Goal: Transaction & Acquisition: Obtain resource

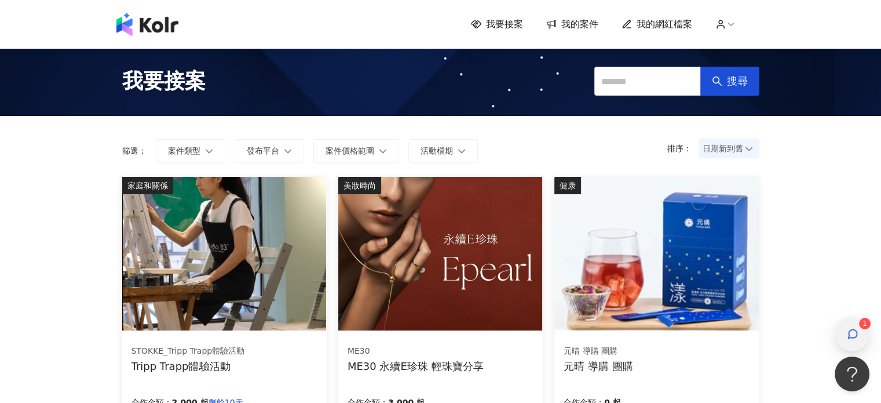
click at [845, 338] on div "button" at bounding box center [852, 334] width 15 height 26
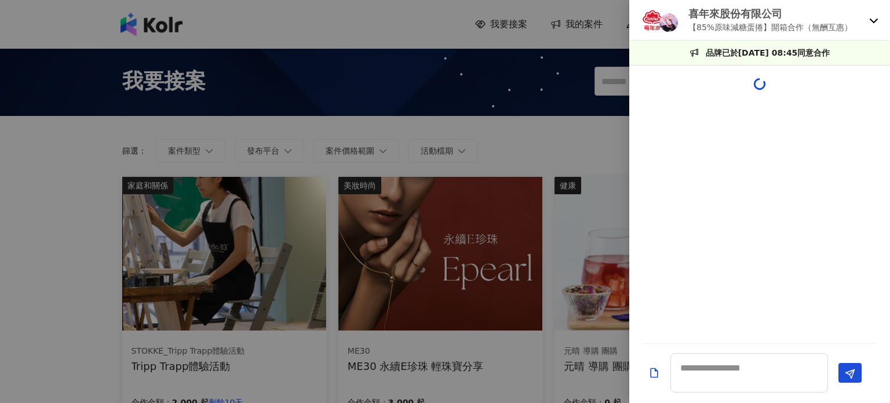
scroll to position [93, 0]
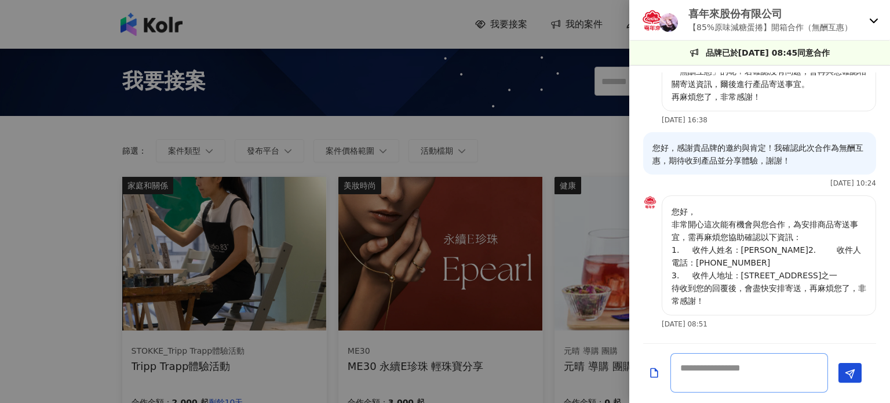
click at [743, 363] on textarea at bounding box center [749, 372] width 158 height 39
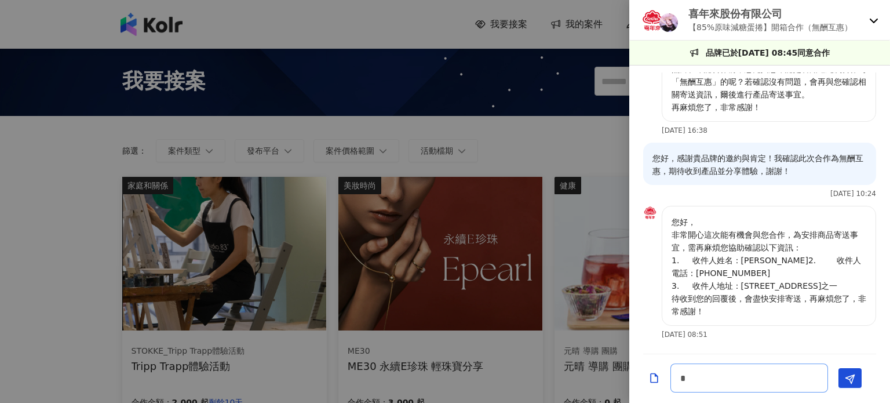
scroll to position [82, 0]
type textarea "*"
type textarea "******"
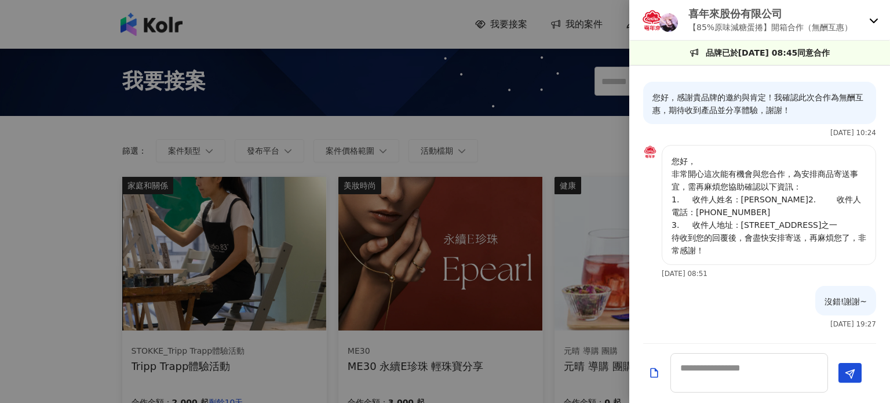
click at [877, 16] on icon at bounding box center [873, 20] width 9 height 9
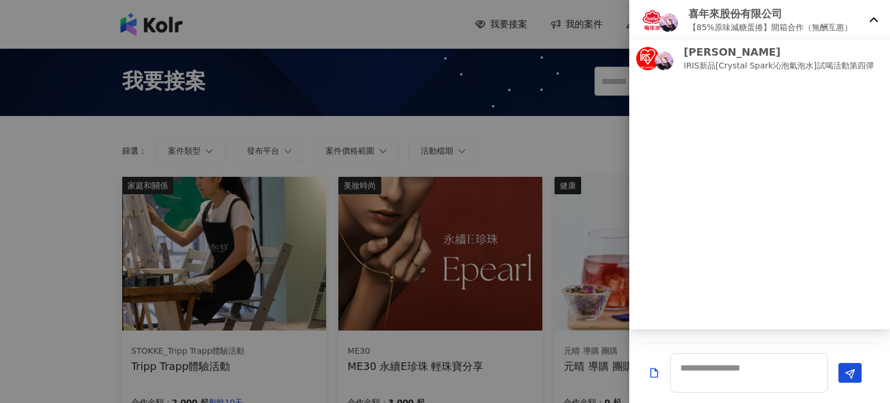
click at [877, 16] on icon at bounding box center [873, 20] width 9 height 9
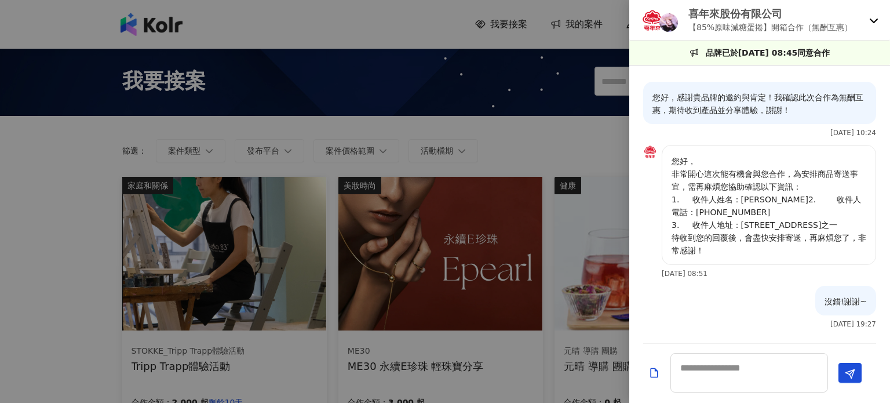
click at [863, 39] on div "喜年來股份有限公司 【85%原味減糖蛋捲】開箱合作（無酬互惠）" at bounding box center [759, 20] width 261 height 41
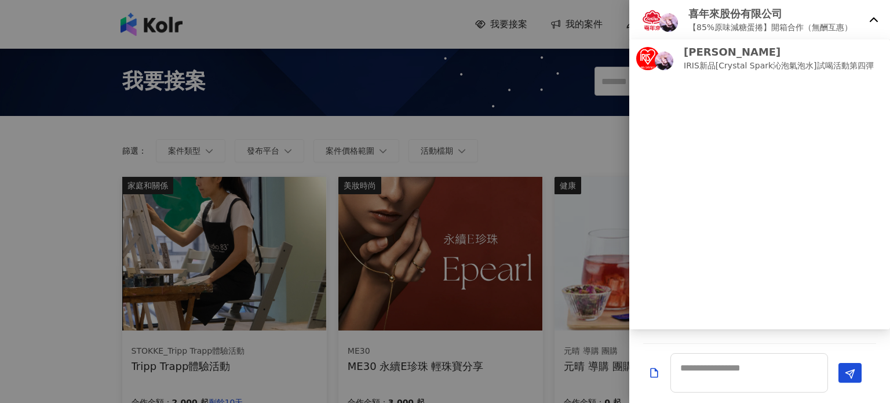
click at [816, 78] on ul "[PERSON_NAME] IRIS新品[Crystal Spark沁泡氣泡水]試喝活動第四彈" at bounding box center [759, 184] width 261 height 290
click at [815, 78] on ul "[PERSON_NAME] IRIS新品[Crystal Spark沁泡氣泡水]試喝活動第四彈" at bounding box center [759, 184] width 261 height 290
click at [795, 60] on p "IRIS新品[Crystal Spark沁泡氣泡水]試喝活動第四彈" at bounding box center [779, 65] width 190 height 13
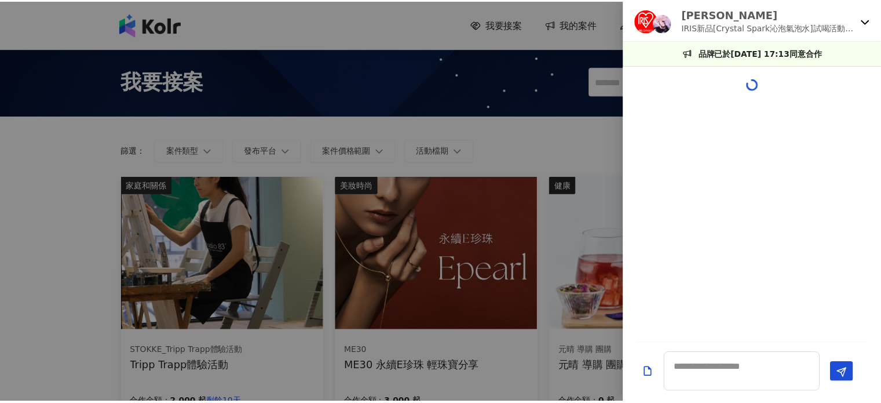
scroll to position [0, 0]
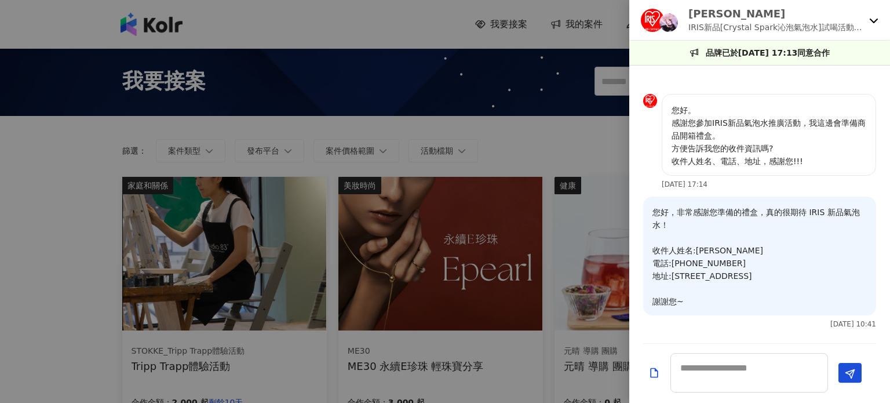
click at [450, 200] on div at bounding box center [445, 201] width 890 height 403
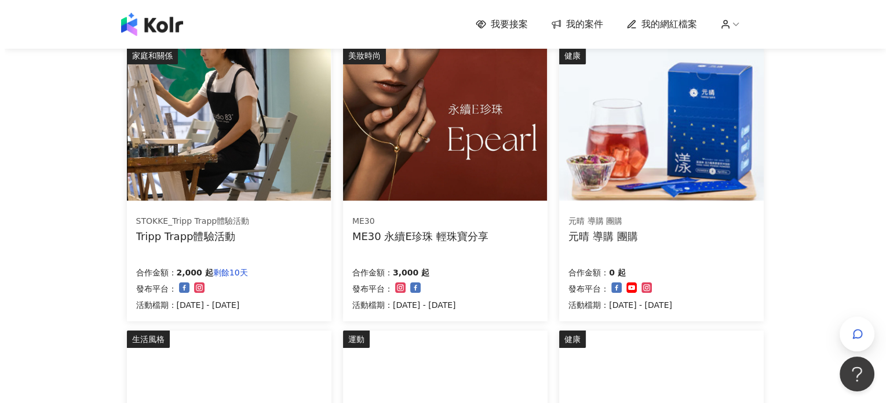
scroll to position [116, 0]
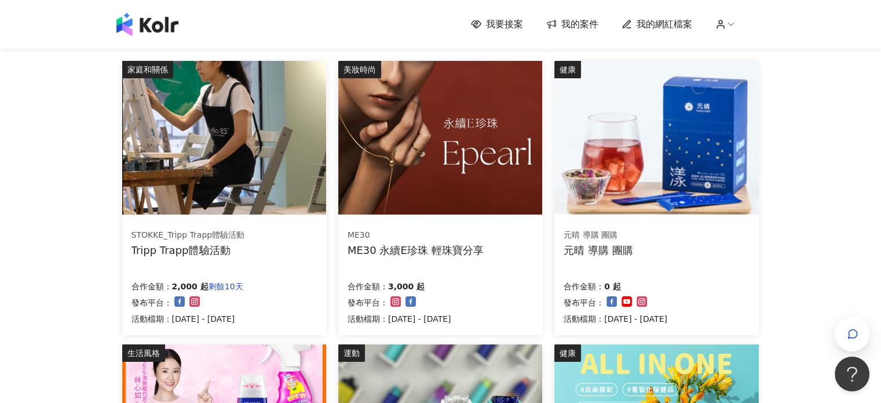
click at [202, 242] on div "STOKKE_Tripp Trapp體驗活動 Tripp Trapp體驗活動" at bounding box center [189, 243] width 114 height 28
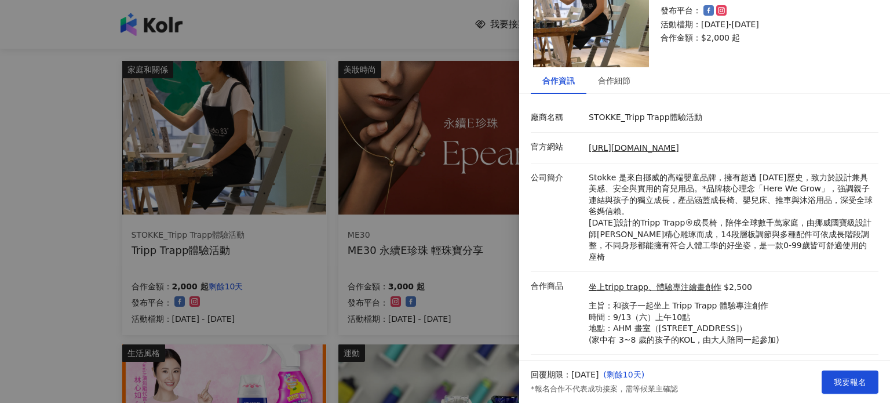
scroll to position [74, 0]
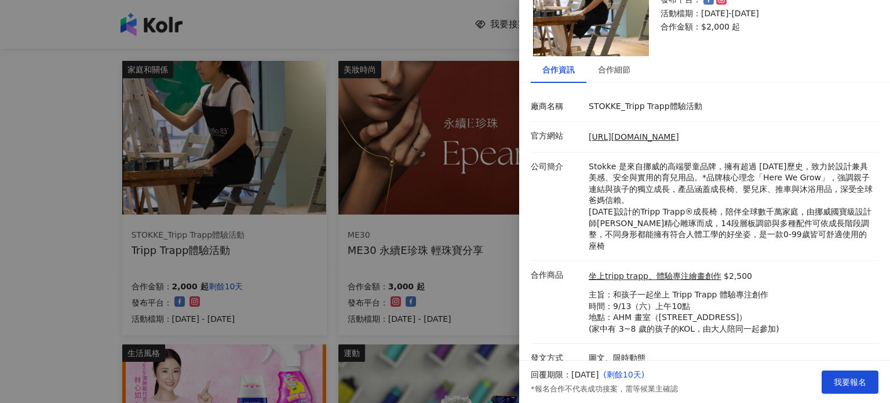
click at [262, 277] on div at bounding box center [445, 201] width 890 height 403
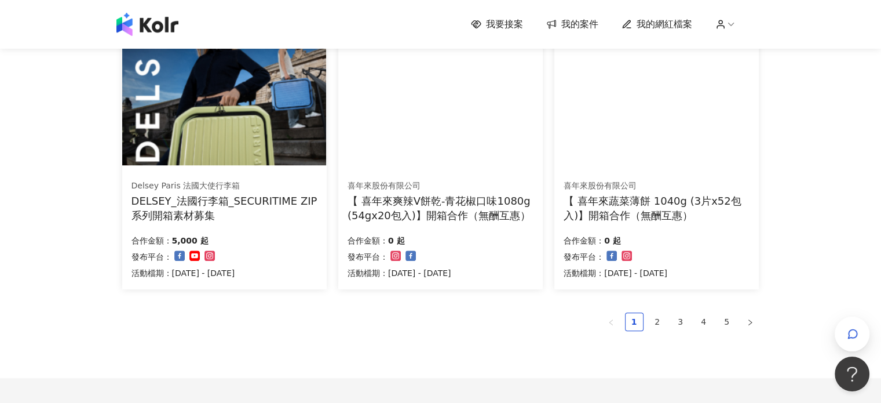
scroll to position [753, 0]
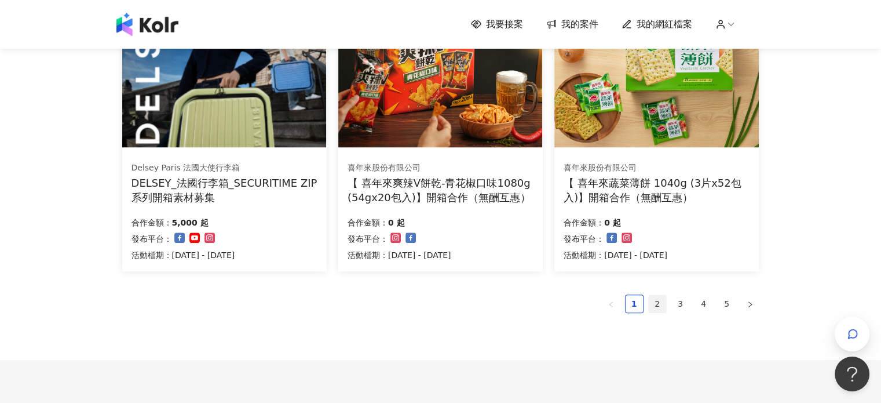
click at [648, 303] on li "2" at bounding box center [657, 303] width 19 height 19
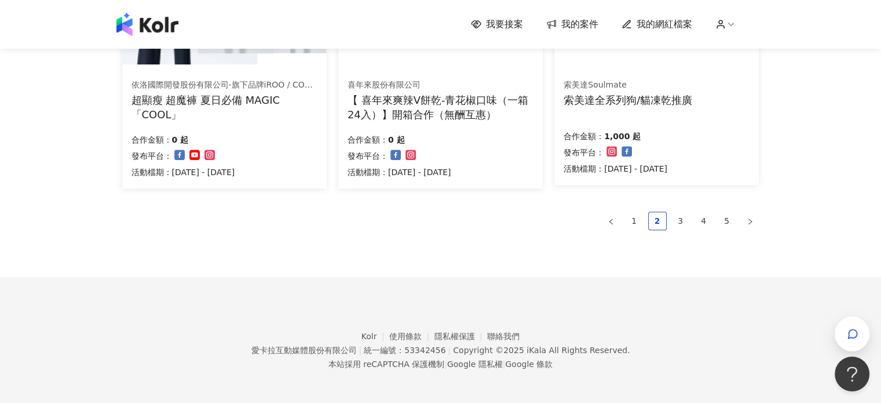
scroll to position [841, 0]
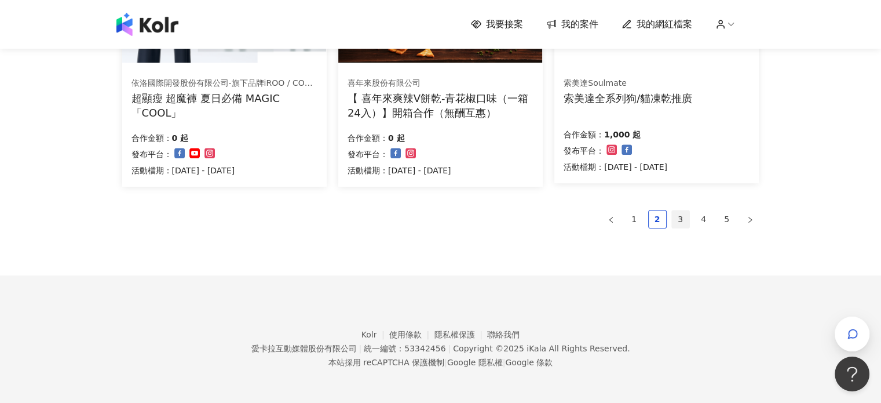
click at [674, 216] on link "3" at bounding box center [680, 218] width 17 height 17
